Goal: Information Seeking & Learning: Learn about a topic

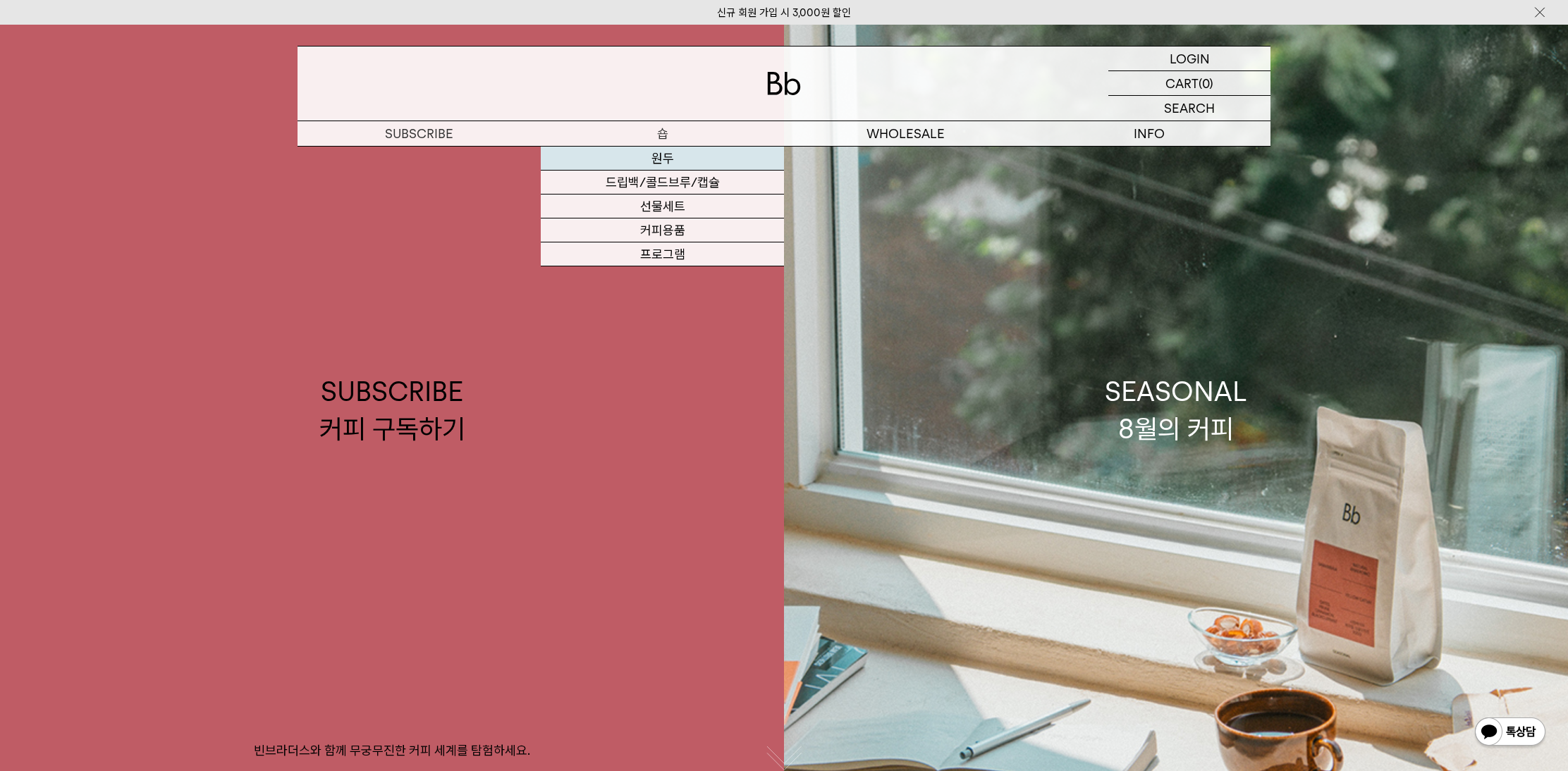
click at [664, 156] on link "원두" at bounding box center [662, 158] width 243 height 24
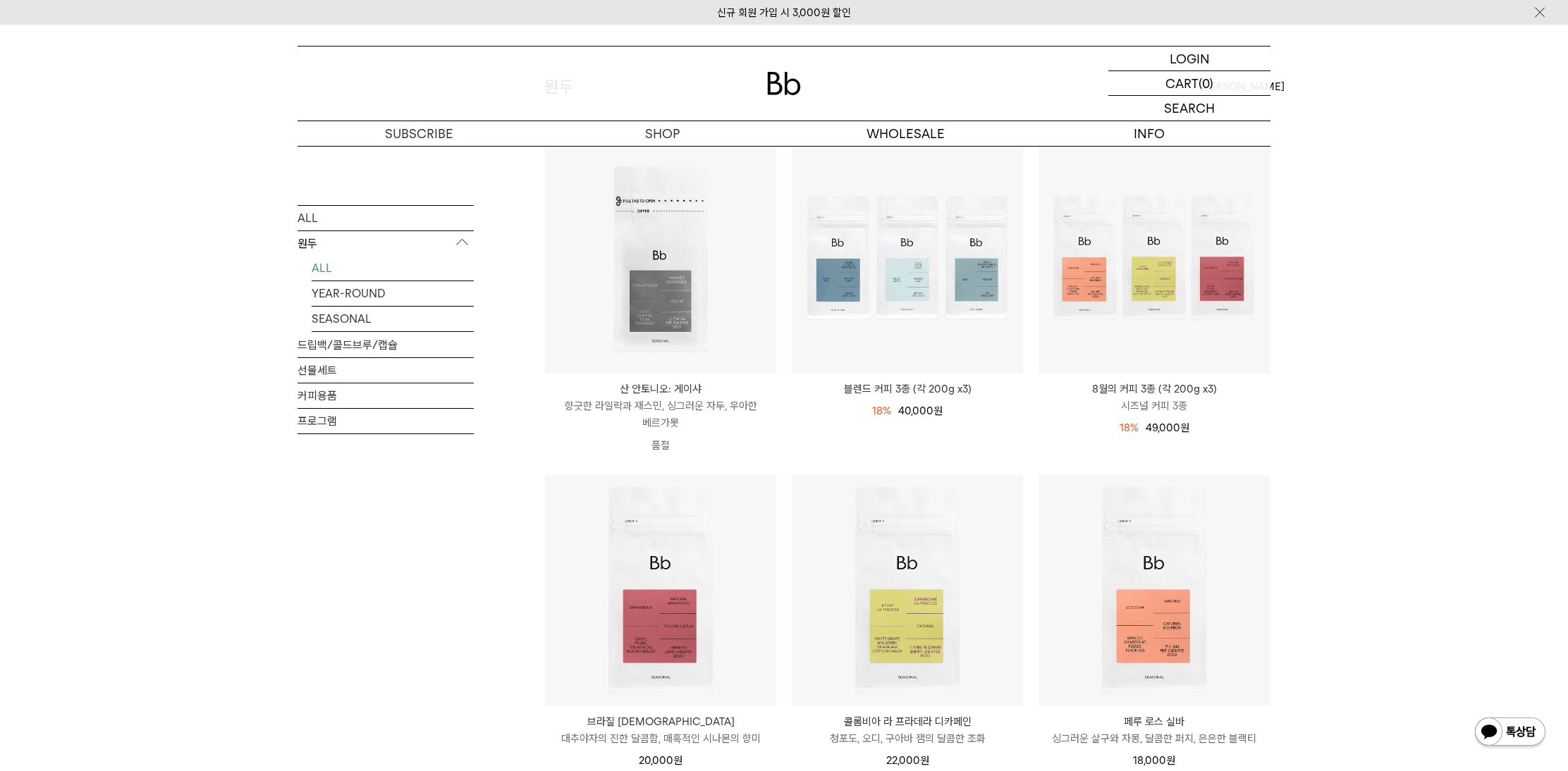
scroll to position [137, 0]
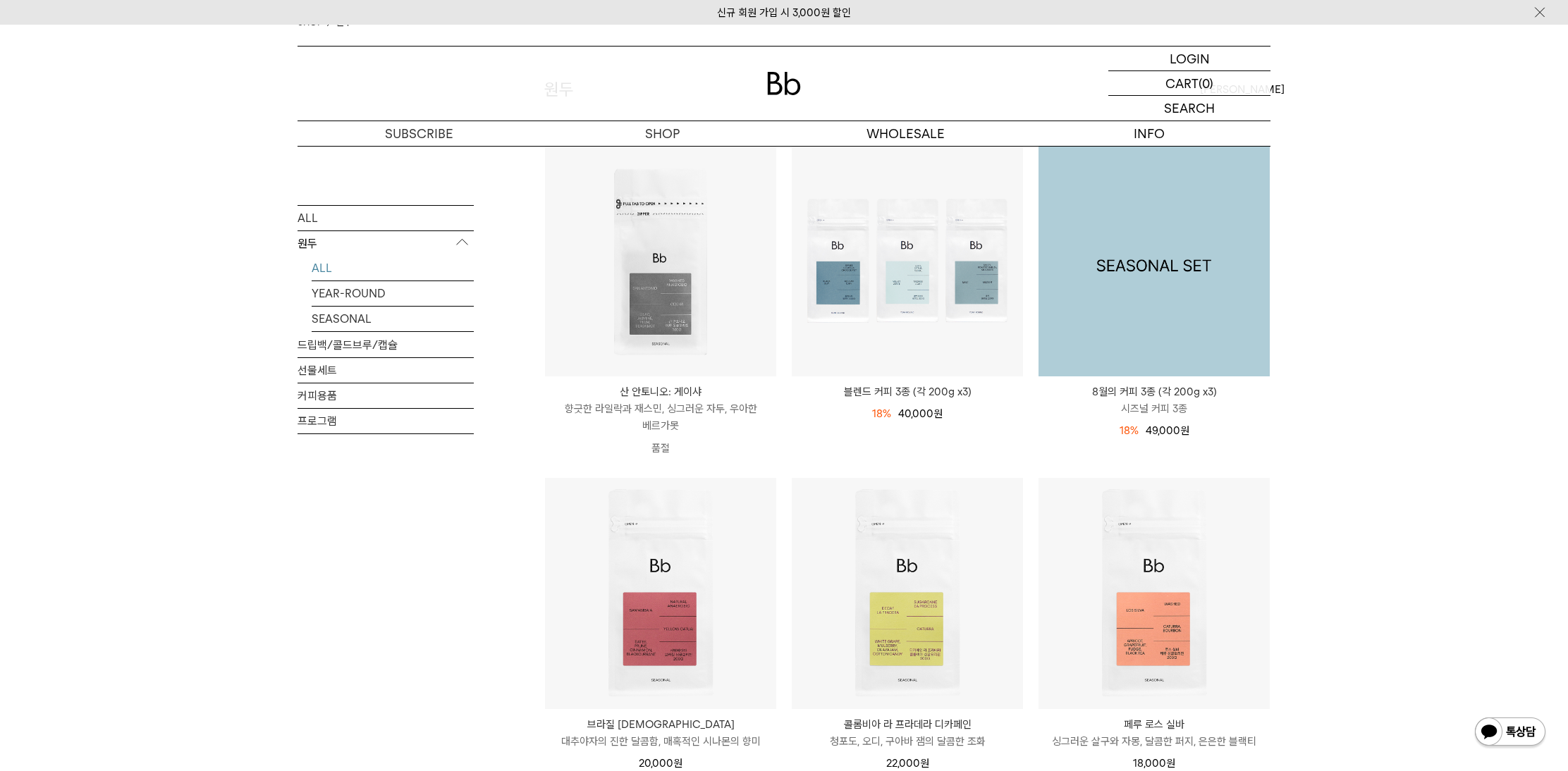
click at [1172, 288] on img at bounding box center [1154, 260] width 231 height 231
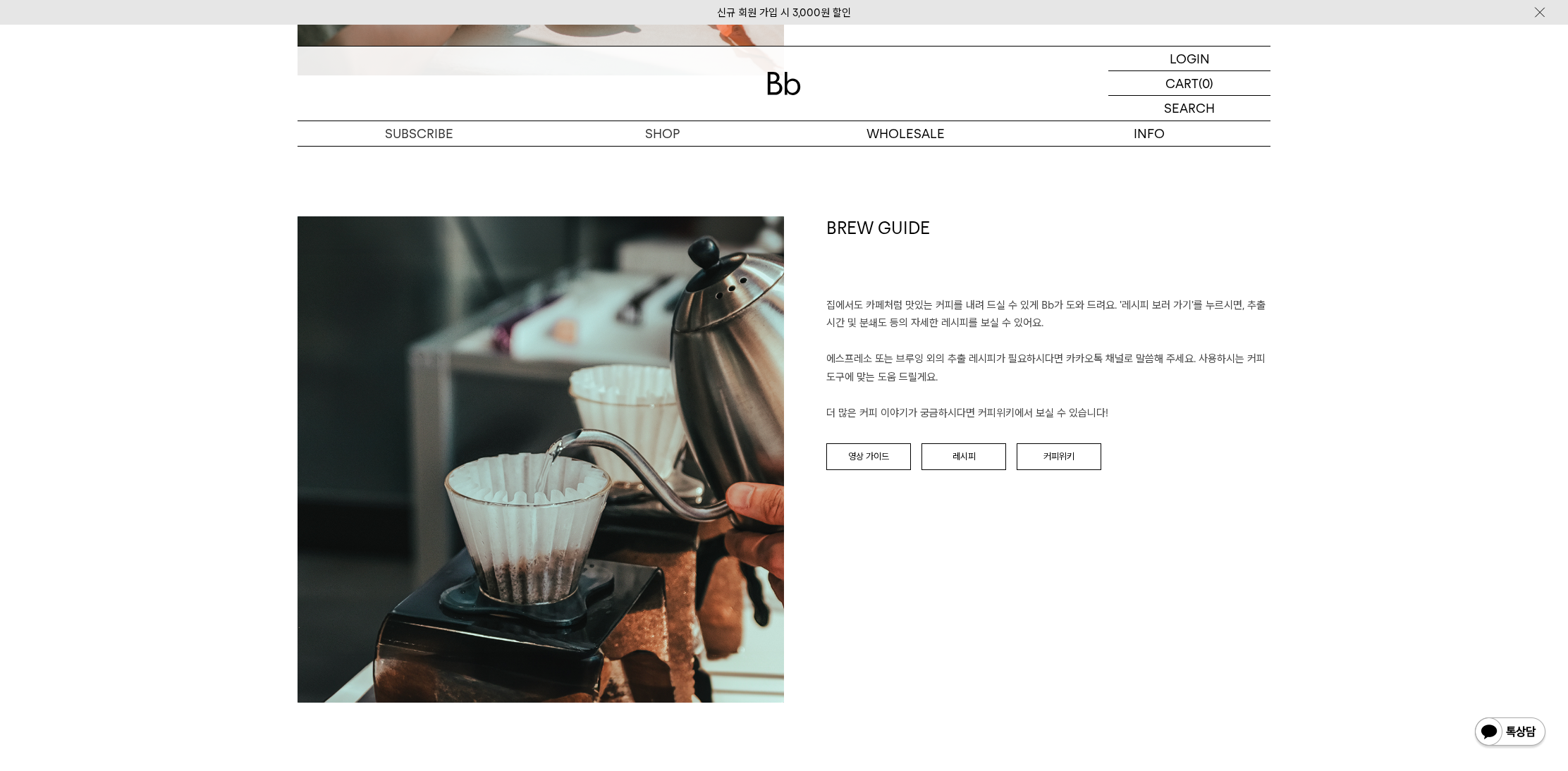
scroll to position [2524, 0]
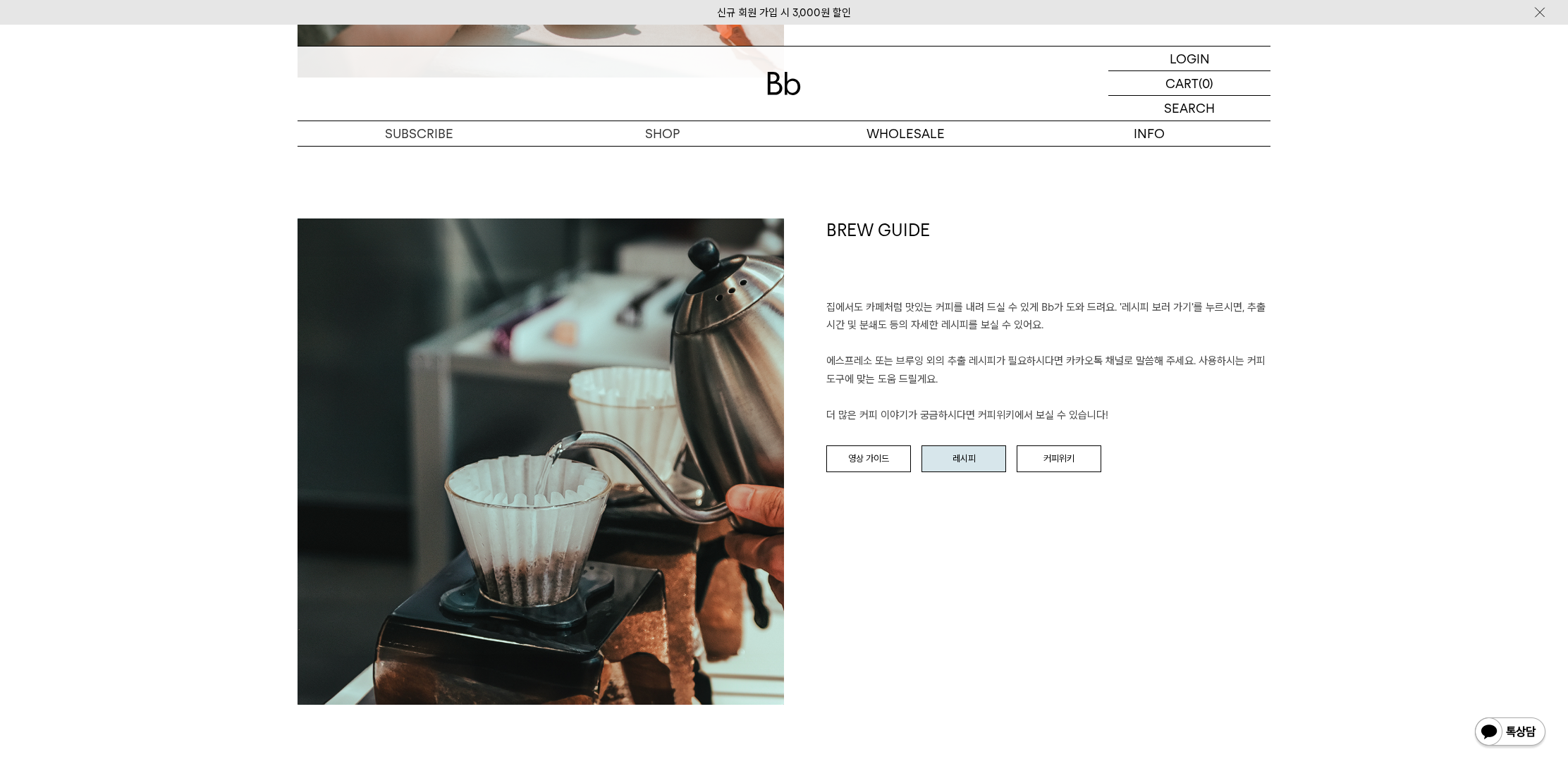
click at [976, 460] on link "레시피" at bounding box center [963, 459] width 85 height 27
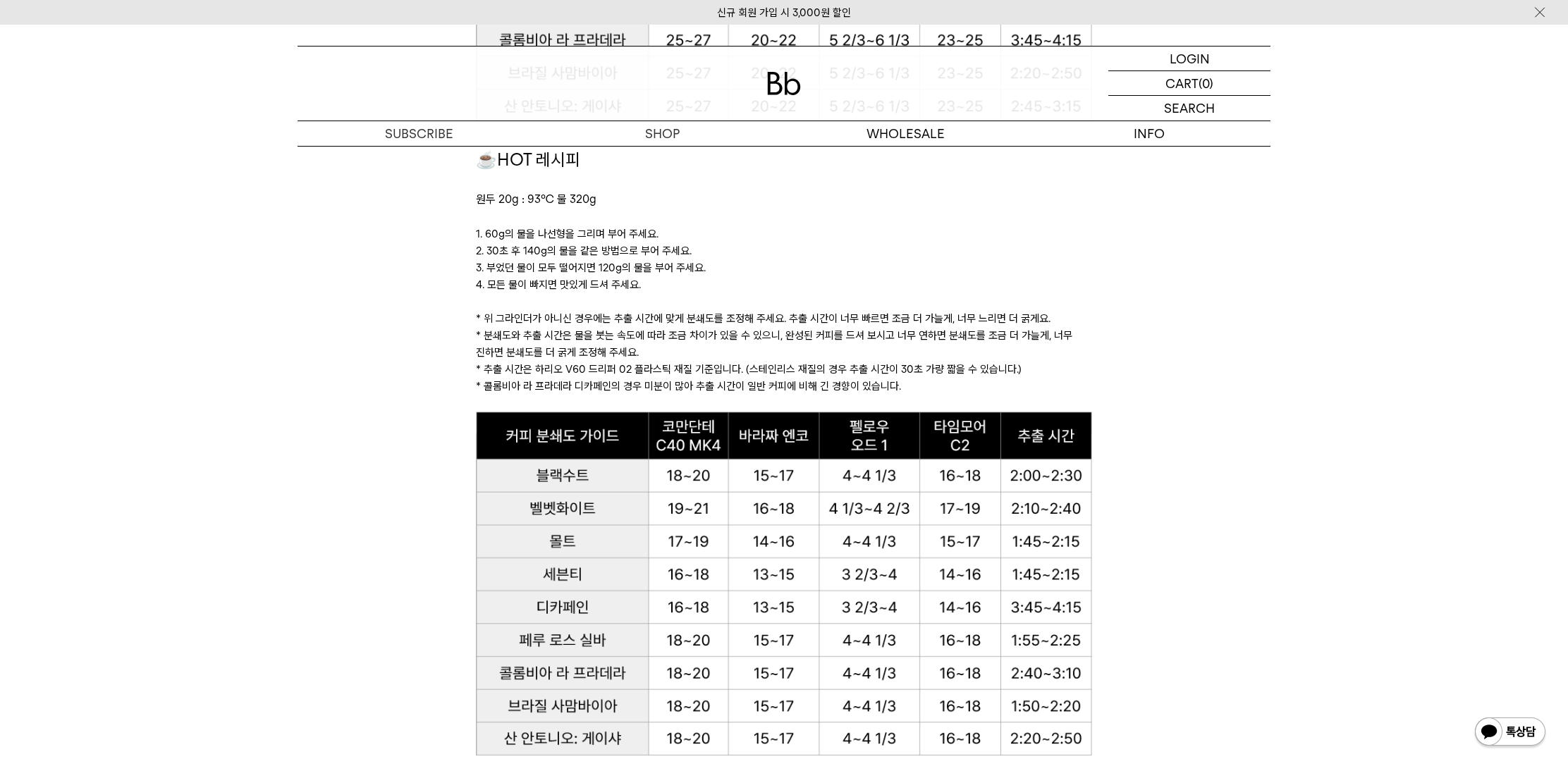
scroll to position [1347, 0]
